Goal: Task Accomplishment & Management: Manage account settings

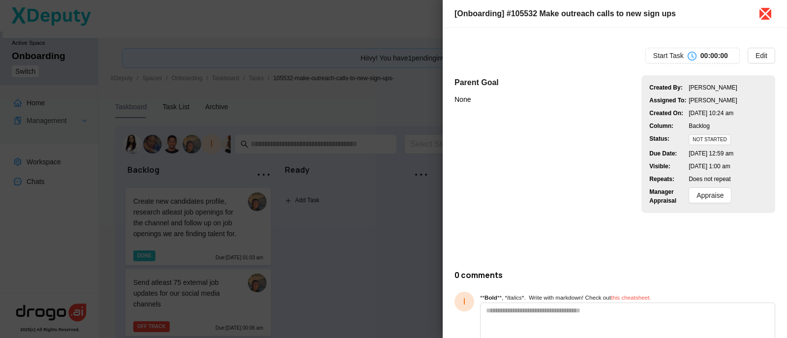
click at [765, 13] on icon "close" at bounding box center [766, 14] width 12 height 12
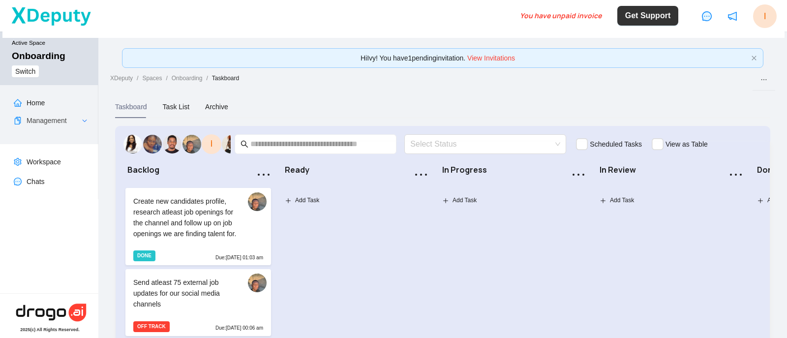
click at [481, 58] on link "View Invitations" at bounding box center [491, 58] width 48 height 8
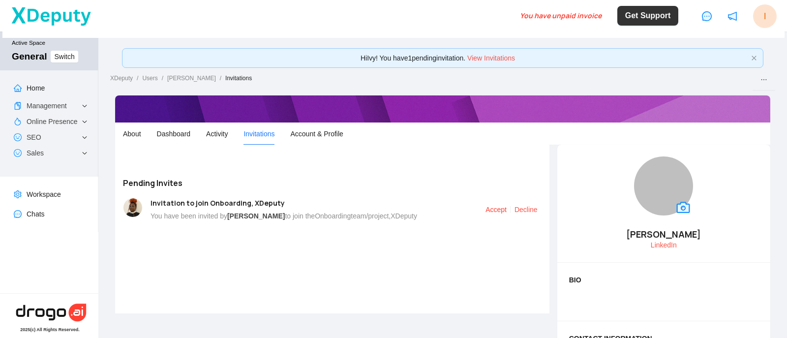
click at [493, 207] on link "Accept" at bounding box center [496, 210] width 21 height 8
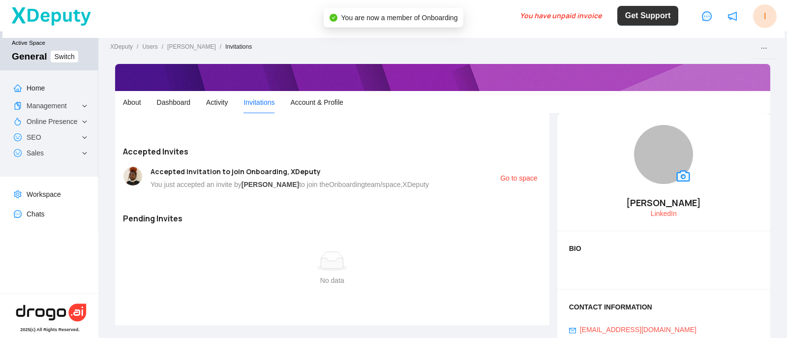
click at [507, 178] on link "Go to space" at bounding box center [518, 178] width 37 height 8
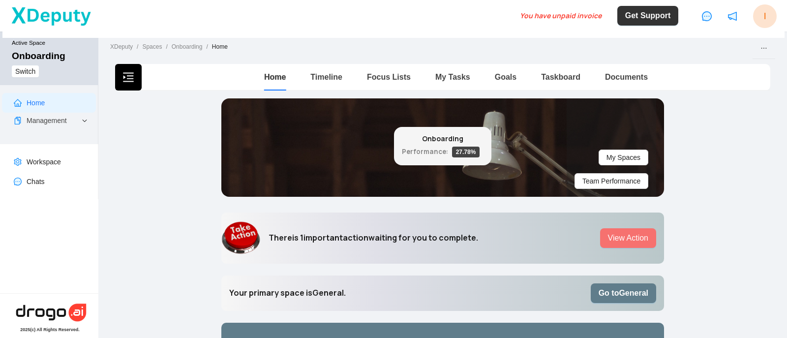
scroll to position [2, 0]
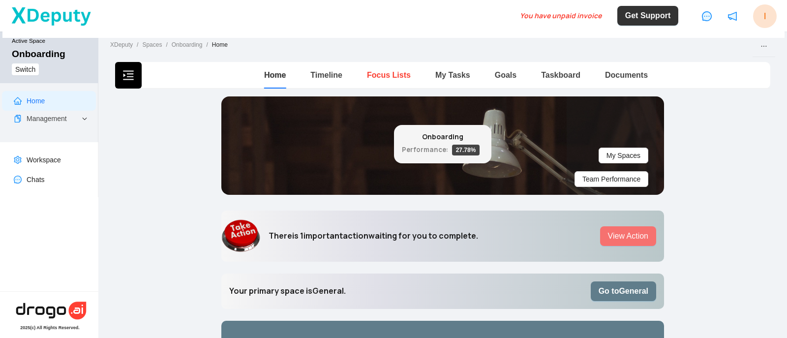
click at [379, 72] on link "Focus Lists" at bounding box center [389, 75] width 44 height 8
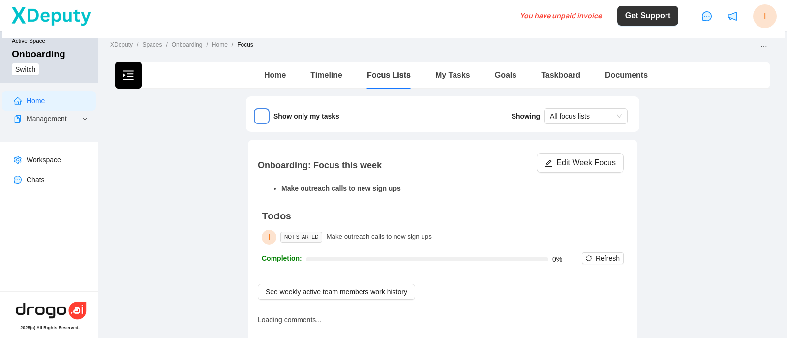
click at [362, 188] on li "Make outreach calls to new sign ups" at bounding box center [452, 188] width 342 height 11
click at [541, 155] on button "Edit Week Focus" at bounding box center [580, 163] width 87 height 20
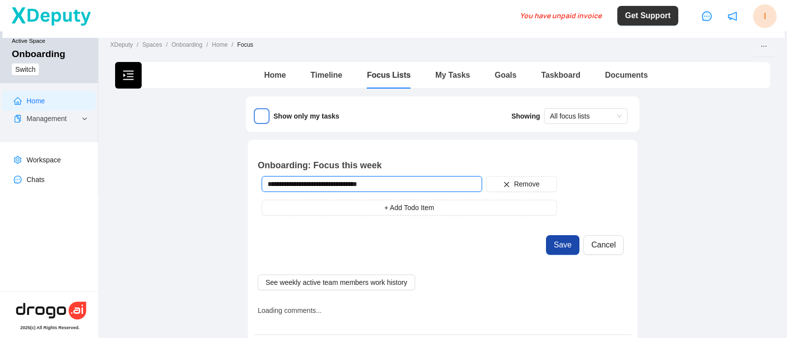
click at [424, 191] on input "**********" at bounding box center [372, 184] width 220 height 16
click at [417, 209] on span "+ Add Todo Item" at bounding box center [409, 207] width 50 height 11
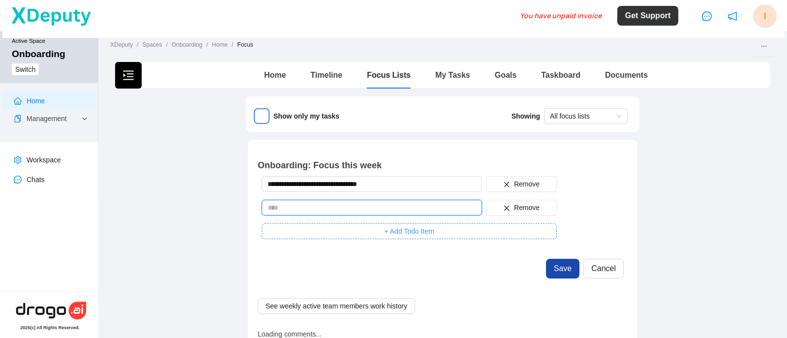
click at [417, 209] on input "text" at bounding box center [372, 208] width 220 height 16
type input "**********"
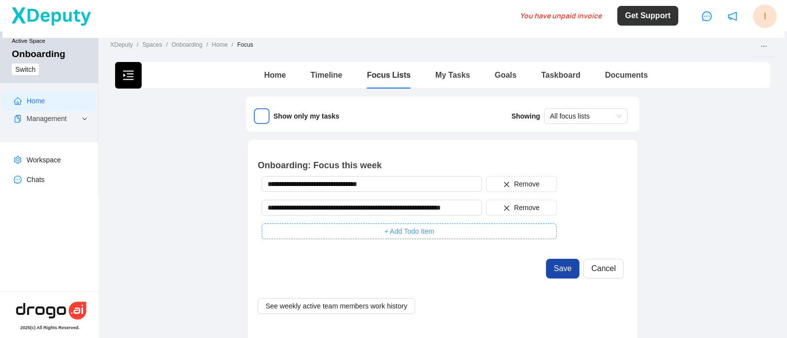
click at [409, 233] on span "+ Add Todo Item" at bounding box center [409, 231] width 50 height 11
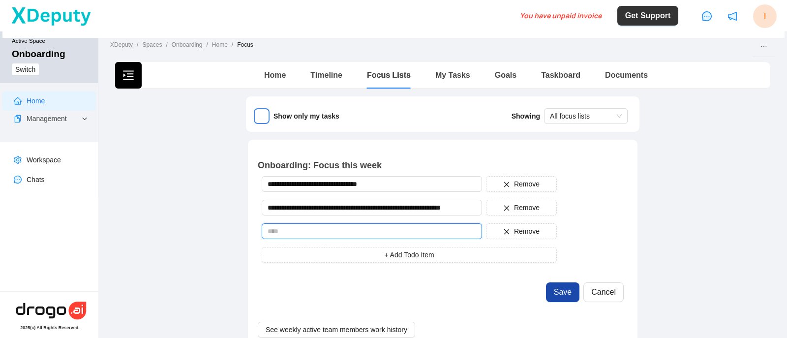
click at [407, 231] on input "text" at bounding box center [372, 231] width 220 height 16
type input "**********"
click at [552, 288] on button "Save" at bounding box center [562, 292] width 33 height 20
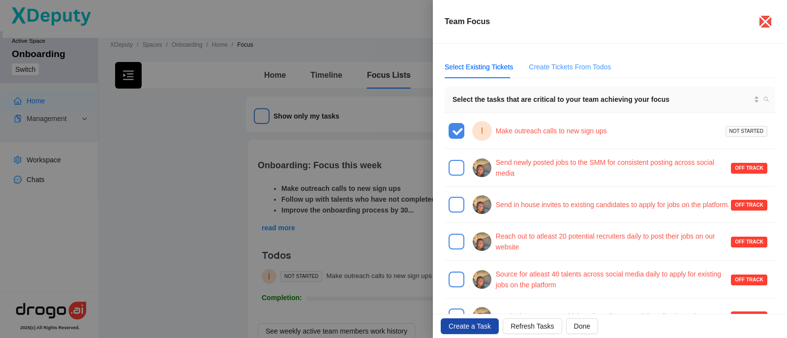
click at [571, 60] on div "Create Tickets From Todos" at bounding box center [570, 67] width 82 height 23
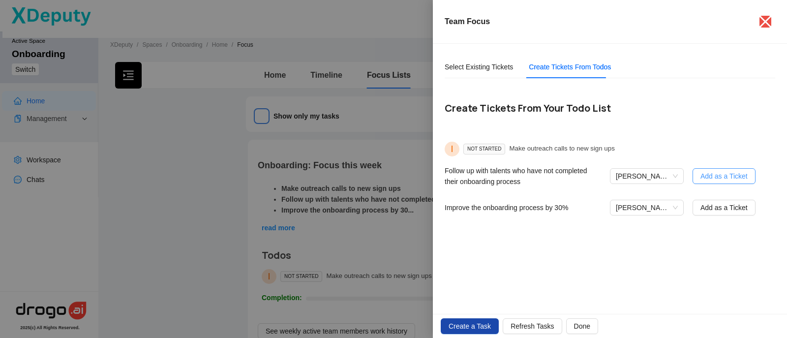
click at [708, 172] on span "Add as a Ticket" at bounding box center [723, 176] width 47 height 11
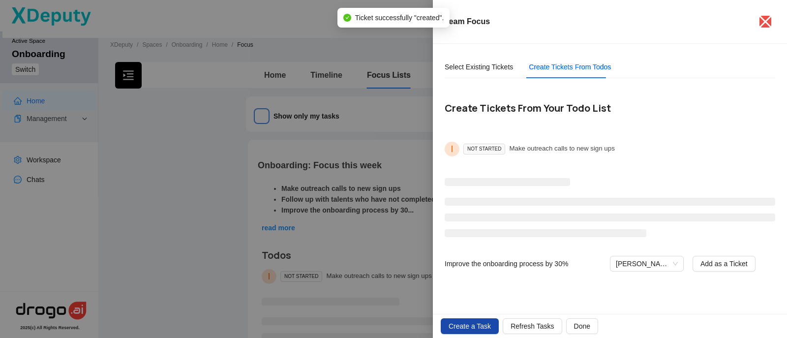
click at [711, 206] on li at bounding box center [610, 202] width 331 height 8
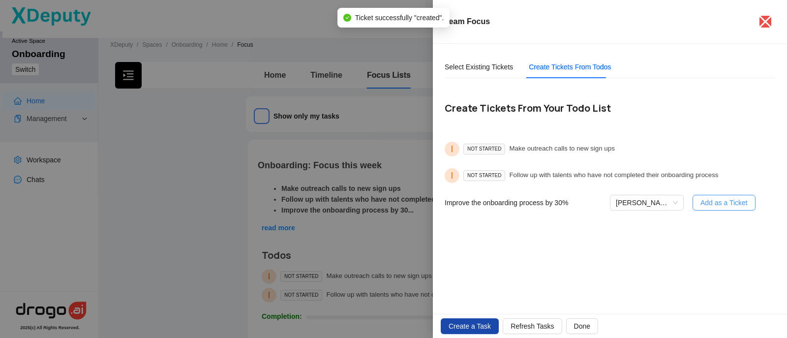
click at [719, 207] on span "Add as a Ticket" at bounding box center [723, 202] width 47 height 11
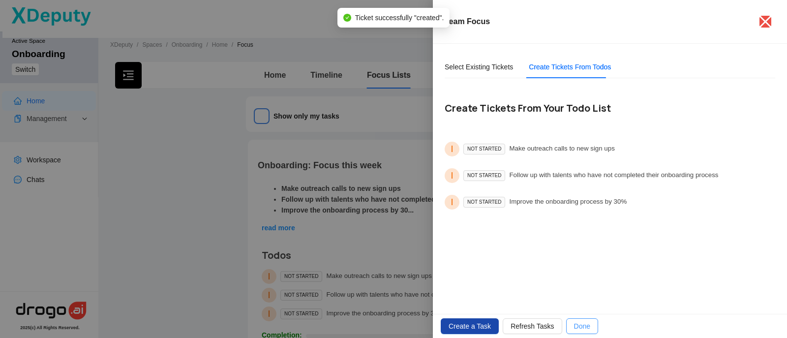
click at [578, 324] on span "Done" at bounding box center [582, 326] width 16 height 11
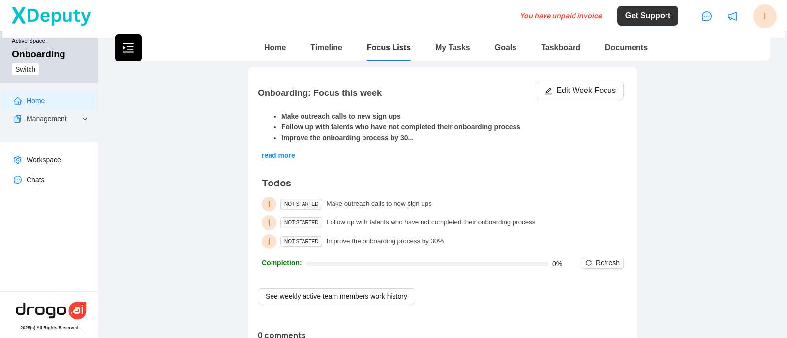
scroll to position [87, 0]
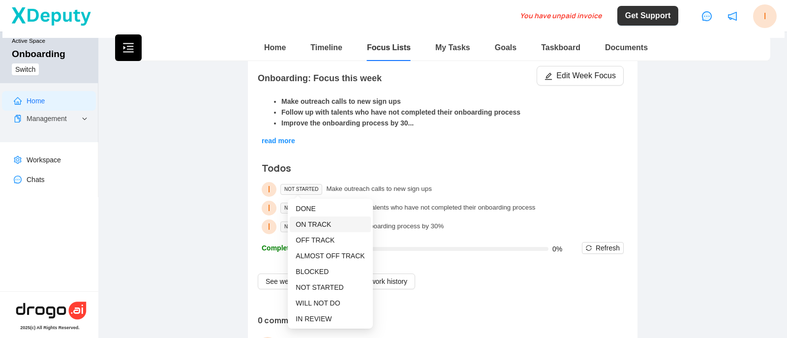
click at [319, 227] on span "ON TRACK" at bounding box center [313, 224] width 35 height 8
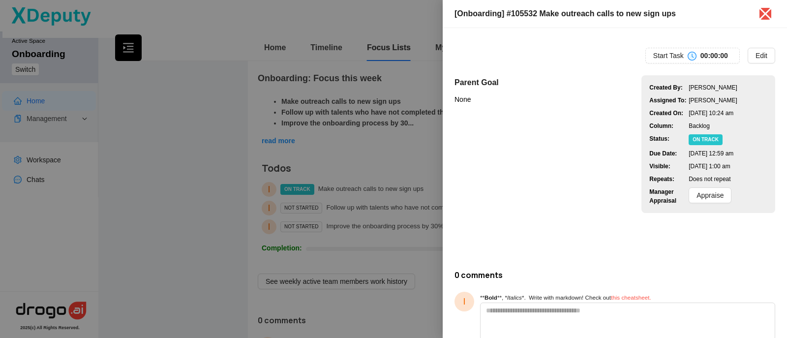
click at [350, 220] on div at bounding box center [393, 169] width 787 height 338
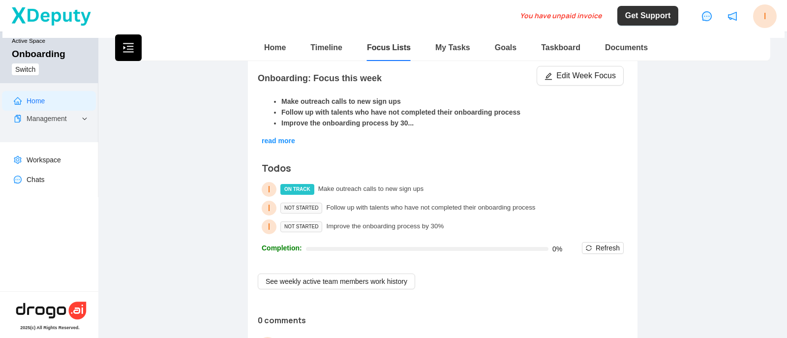
click at [265, 140] on span "read more" at bounding box center [278, 141] width 33 height 8
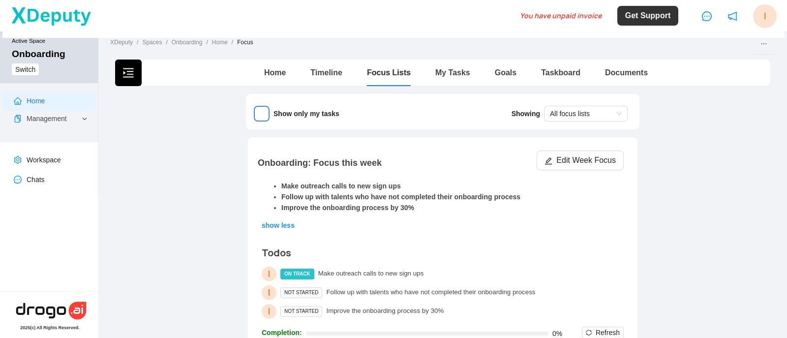
scroll to position [0, 0]
